Goal: Consume media (video, audio): Consume media (video, audio)

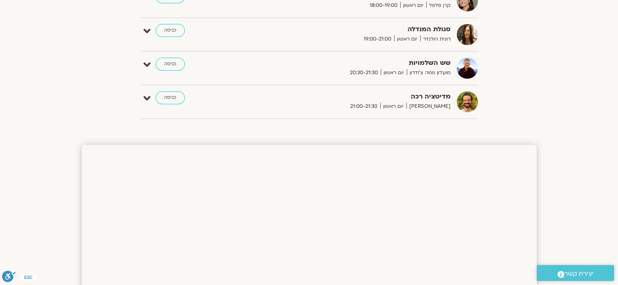
scroll to position [679, 0]
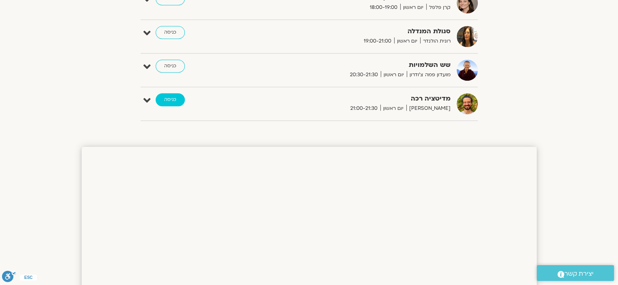
click at [162, 96] on link "כניסה" at bounding box center [170, 99] width 29 height 13
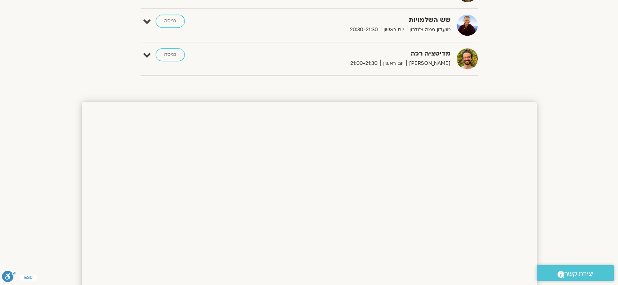
scroll to position [671, 0]
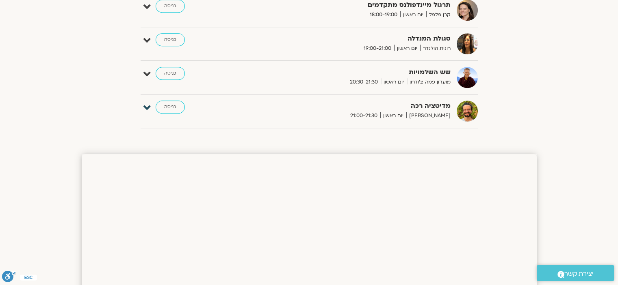
click at [150, 107] on icon at bounding box center [146, 107] width 7 height 11
click at [449, 130] on link "דף המפגש" at bounding box center [450, 131] width 24 height 6
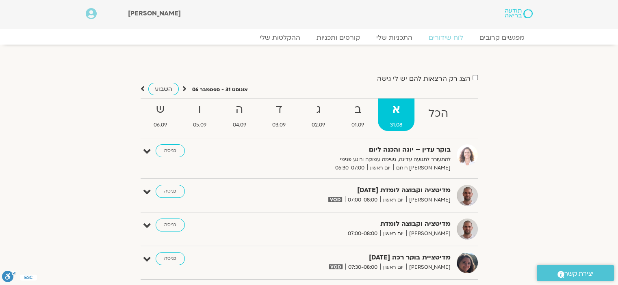
click at [463, 155] on img at bounding box center [466, 155] width 21 height 21
click at [178, 147] on link "כניסה" at bounding box center [170, 151] width 29 height 13
click at [291, 40] on link "ההקלטות שלי" at bounding box center [280, 38] width 68 height 10
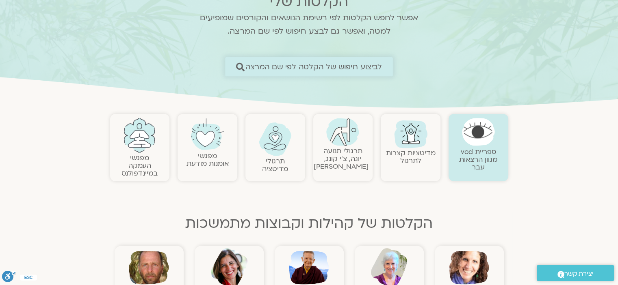
click at [366, 70] on span "לביצוע חיפוש של הקלטה לפי שם המרצה" at bounding box center [313, 67] width 137 height 9
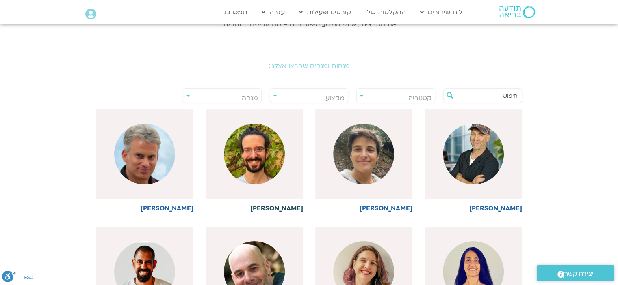
click at [264, 156] on img at bounding box center [254, 154] width 61 height 61
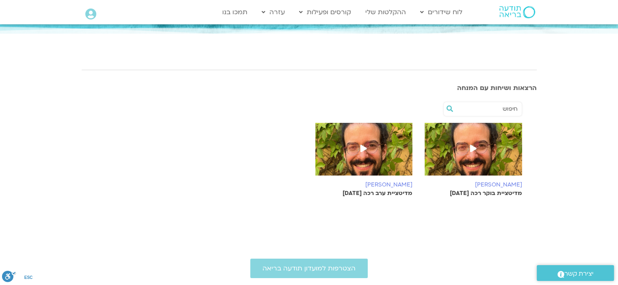
click at [473, 147] on icon at bounding box center [473, 148] width 6 height 7
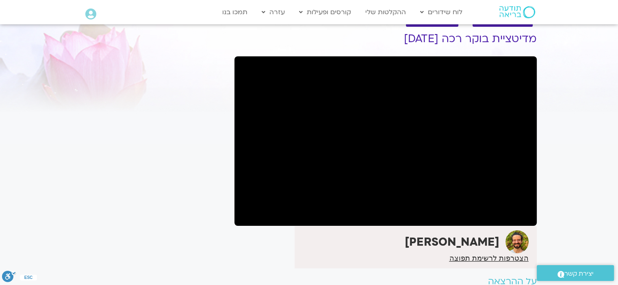
scroll to position [22, 0]
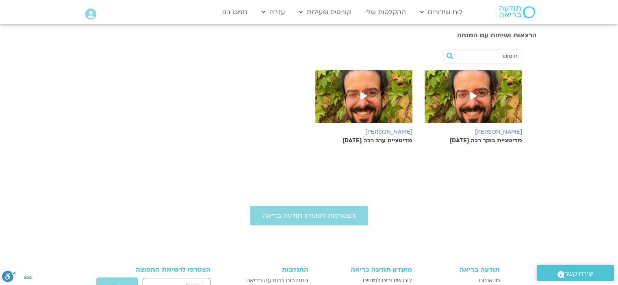
click at [363, 95] on icon at bounding box center [363, 95] width 6 height 7
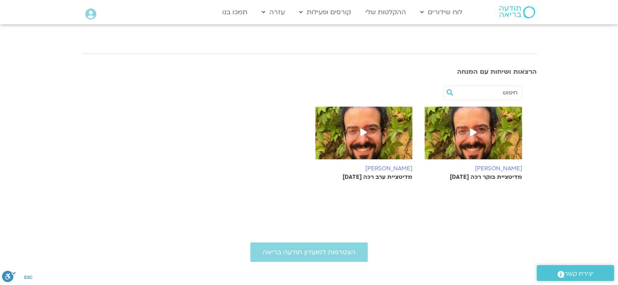
scroll to position [99, 0]
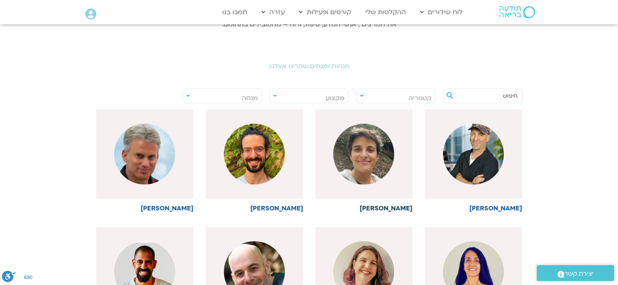
click at [388, 163] on img at bounding box center [363, 154] width 61 height 61
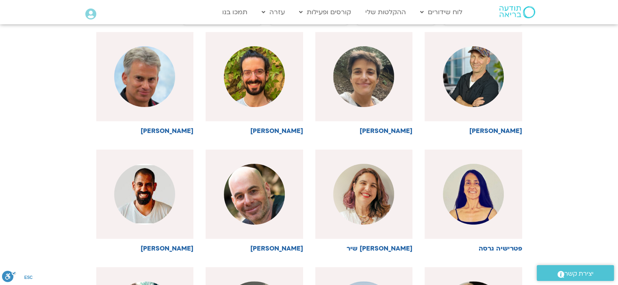
scroll to position [227, 0]
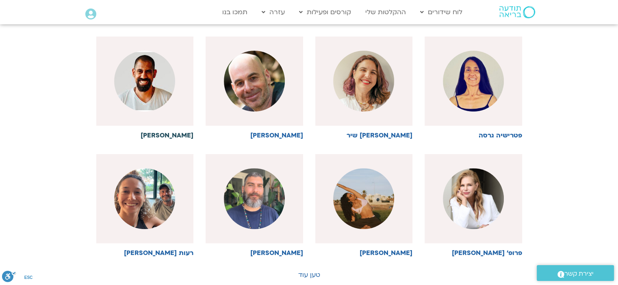
scroll to position [348, 0]
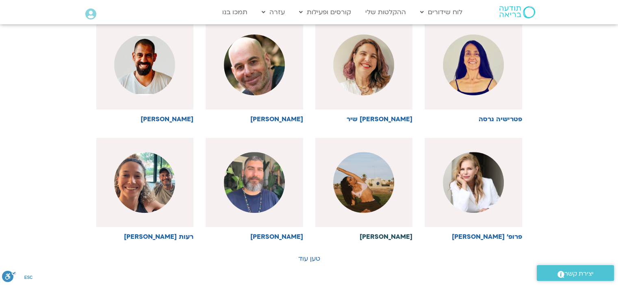
click at [359, 195] on img at bounding box center [363, 182] width 61 height 61
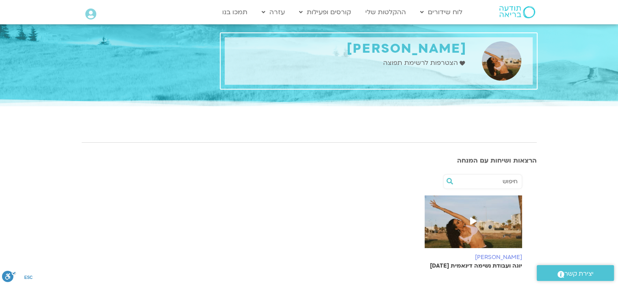
click at [472, 223] on icon at bounding box center [473, 221] width 6 height 7
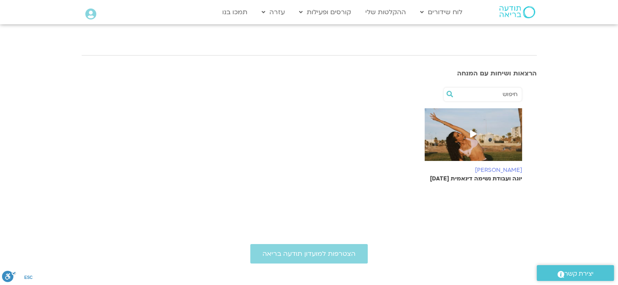
scroll to position [93, 0]
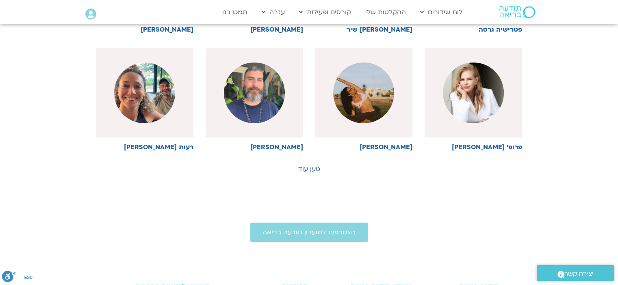
scroll to position [432, 0]
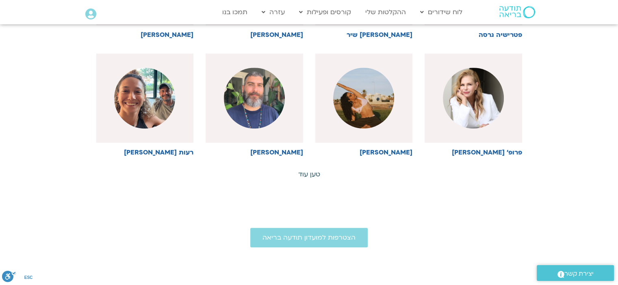
click at [313, 173] on link "טען עוד" at bounding box center [309, 174] width 22 height 9
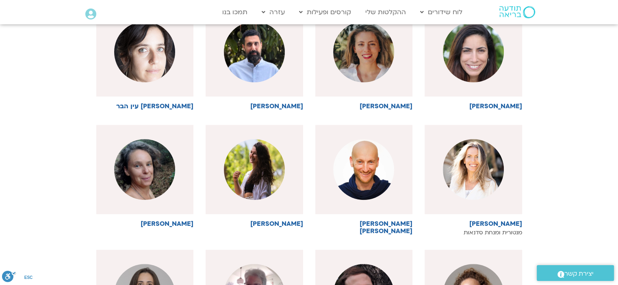
scroll to position [597, 0]
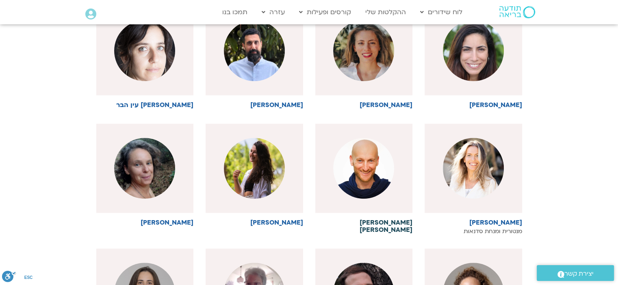
click at [357, 160] on img at bounding box center [363, 168] width 61 height 61
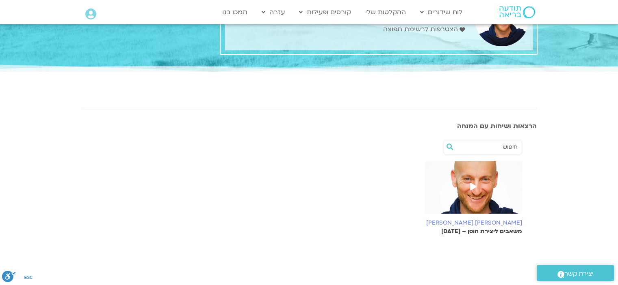
click at [475, 187] on icon at bounding box center [473, 186] width 6 height 7
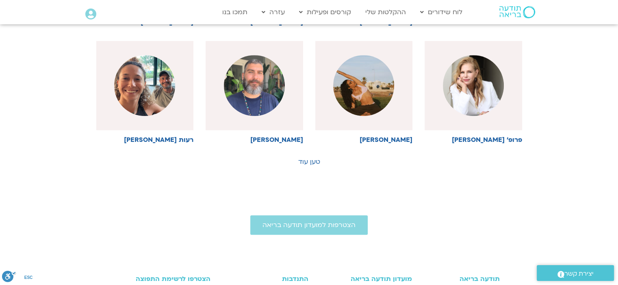
scroll to position [439, 0]
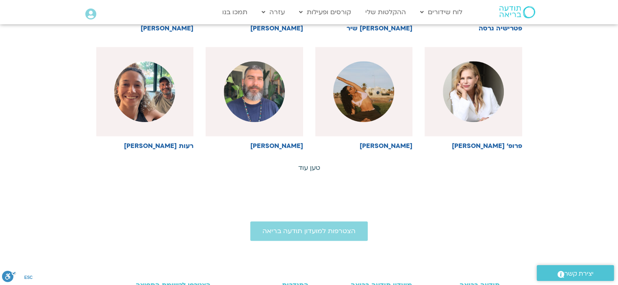
click at [306, 170] on link "טען עוד" at bounding box center [309, 168] width 22 height 9
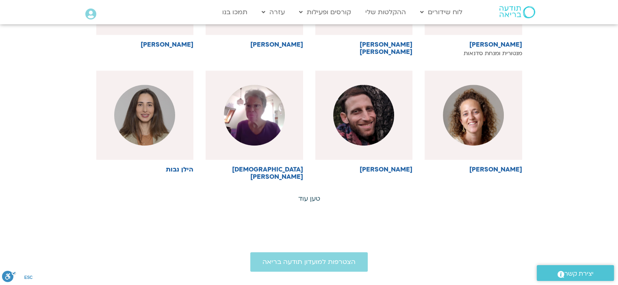
scroll to position [796, 0]
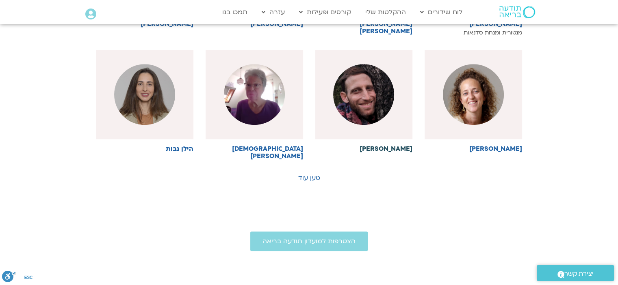
click at [360, 119] on img at bounding box center [363, 94] width 61 height 61
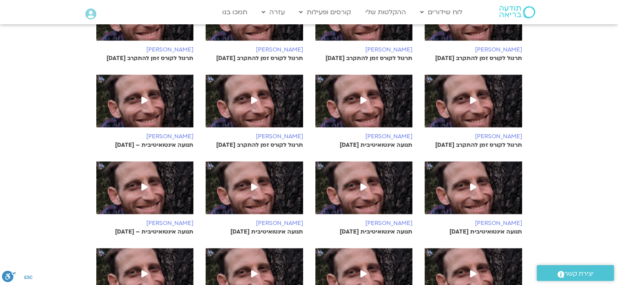
scroll to position [357, 0]
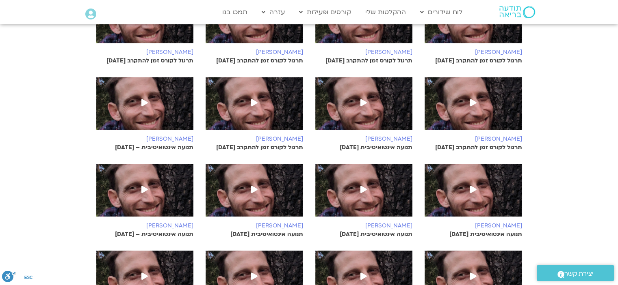
click at [471, 99] on icon at bounding box center [473, 102] width 6 height 7
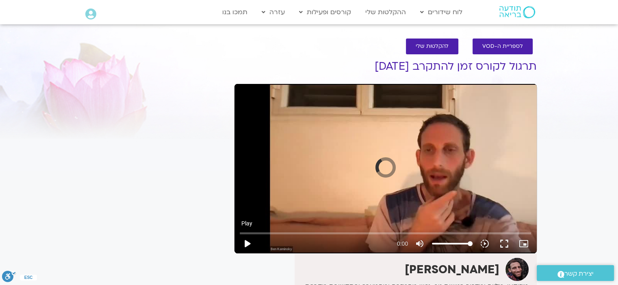
click at [244, 245] on button "play_arrow" at bounding box center [246, 243] width 19 height 19
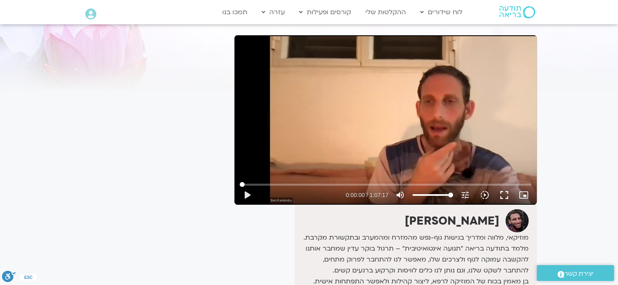
scroll to position [34, 0]
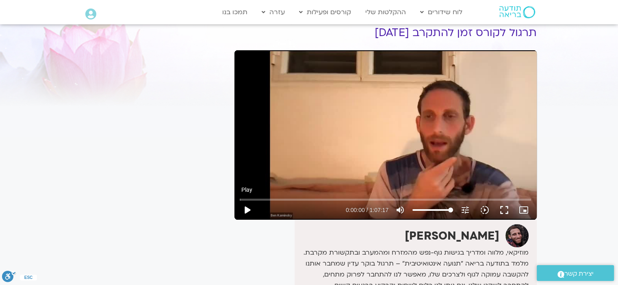
click at [251, 208] on button "play_arrow" at bounding box center [246, 210] width 19 height 19
click at [307, 198] on input "Seek" at bounding box center [385, 199] width 291 height 5
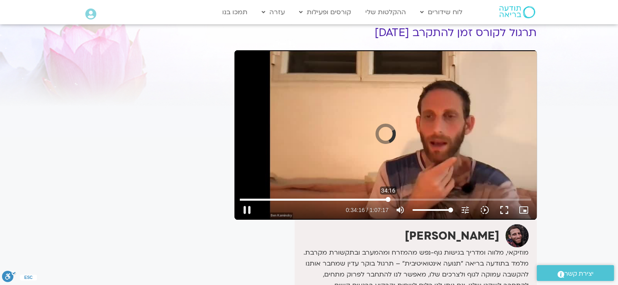
click at [388, 198] on input "Seek" at bounding box center [385, 199] width 291 height 5
click at [384, 199] on input "Seek" at bounding box center [385, 199] width 291 height 5
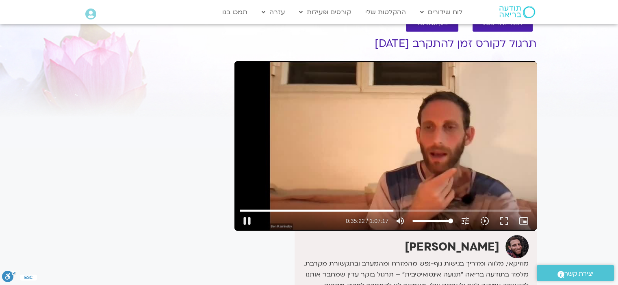
scroll to position [19, 0]
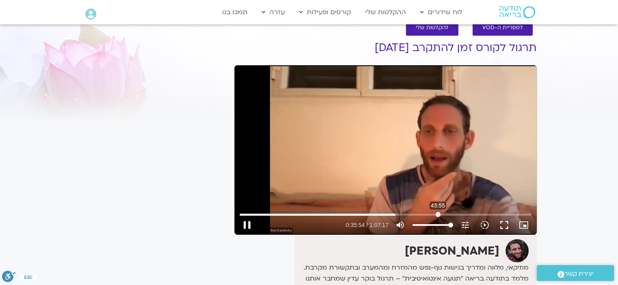
click at [437, 212] on input "Seek" at bounding box center [385, 214] width 291 height 5
click at [486, 214] on input "Seek" at bounding box center [385, 214] width 291 height 5
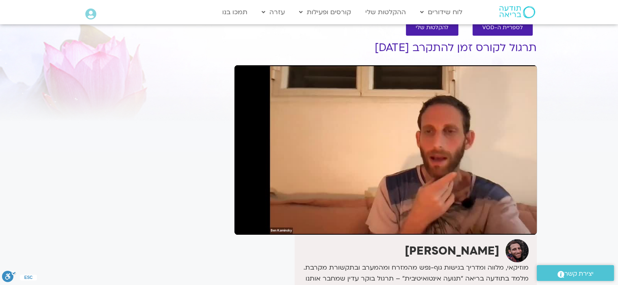
type input "3455.402024"
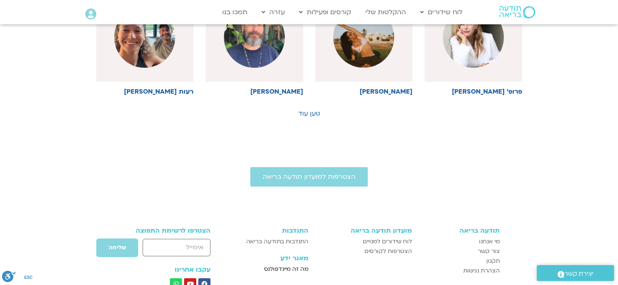
scroll to position [458, 0]
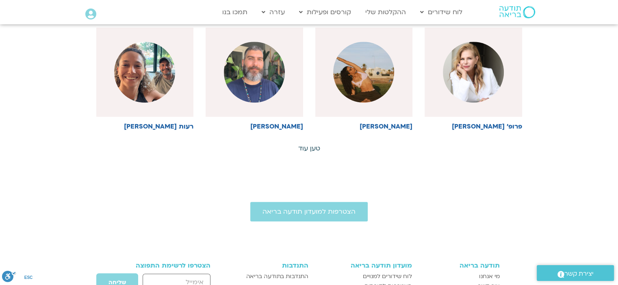
click at [315, 147] on link "טען עוד" at bounding box center [309, 148] width 22 height 9
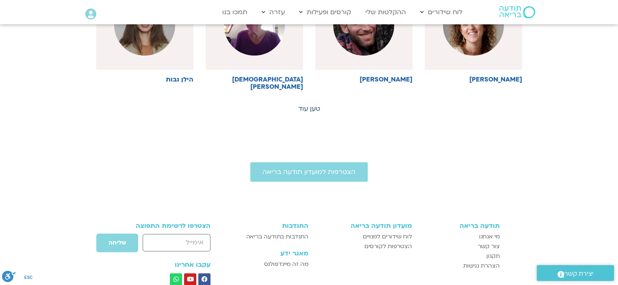
scroll to position [873, 0]
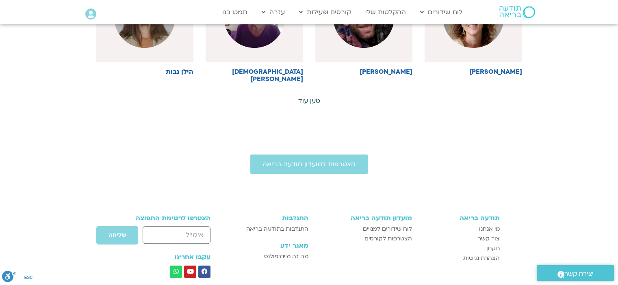
click at [312, 97] on link "טען עוד" at bounding box center [309, 101] width 22 height 9
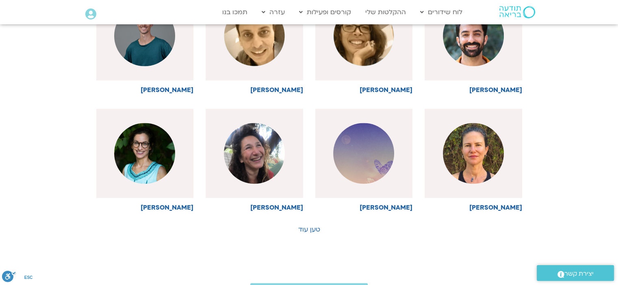
scroll to position [1101, 0]
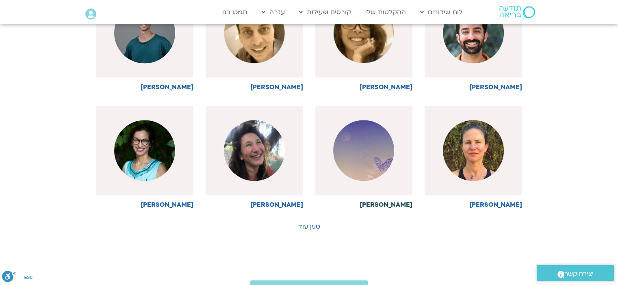
click at [377, 145] on img at bounding box center [363, 150] width 61 height 61
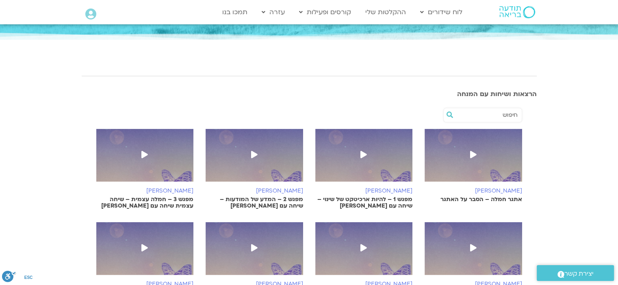
scroll to position [162, 0]
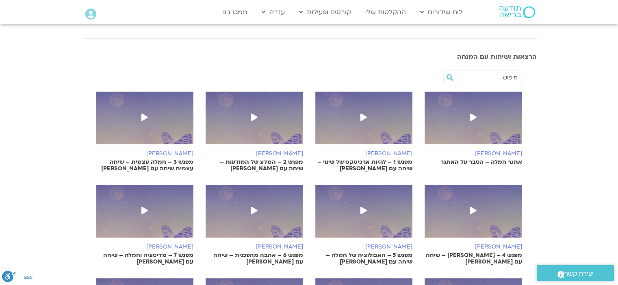
click at [146, 118] on icon at bounding box center [144, 117] width 6 height 7
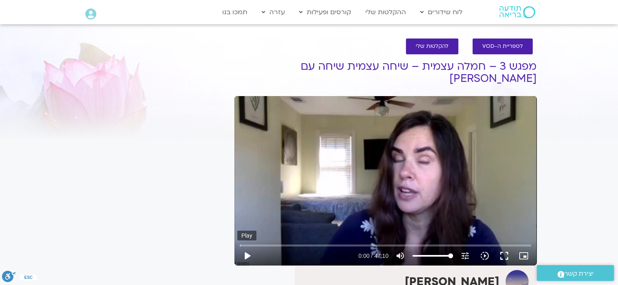
click at [245, 246] on button "play_arrow" at bounding box center [246, 255] width 19 height 19
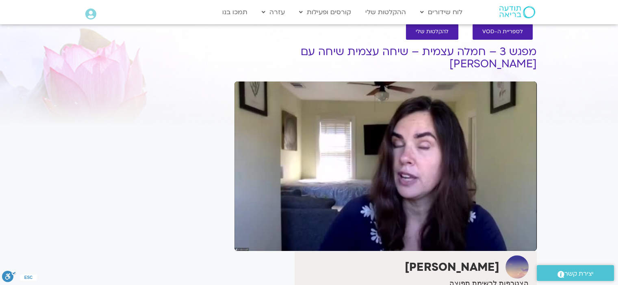
scroll to position [17, 0]
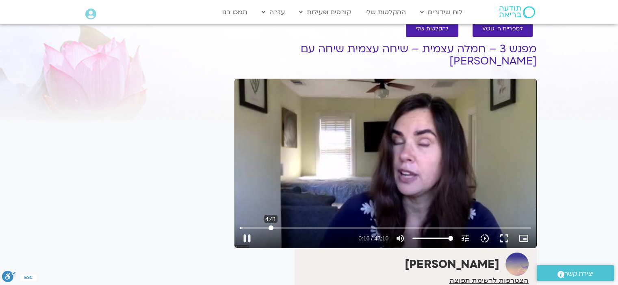
click at [270, 226] on input "Seek" at bounding box center [385, 228] width 291 height 5
type input "298.767394"
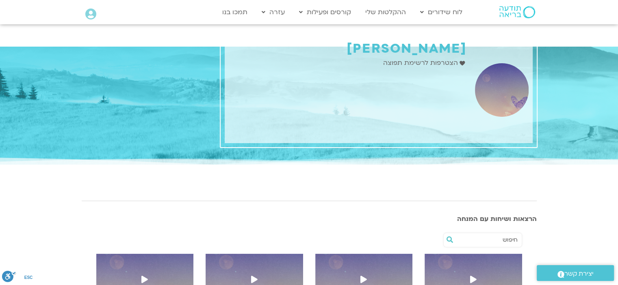
click at [515, 6] on img at bounding box center [517, 12] width 36 height 12
